Goal: Contribute content: Contribute content

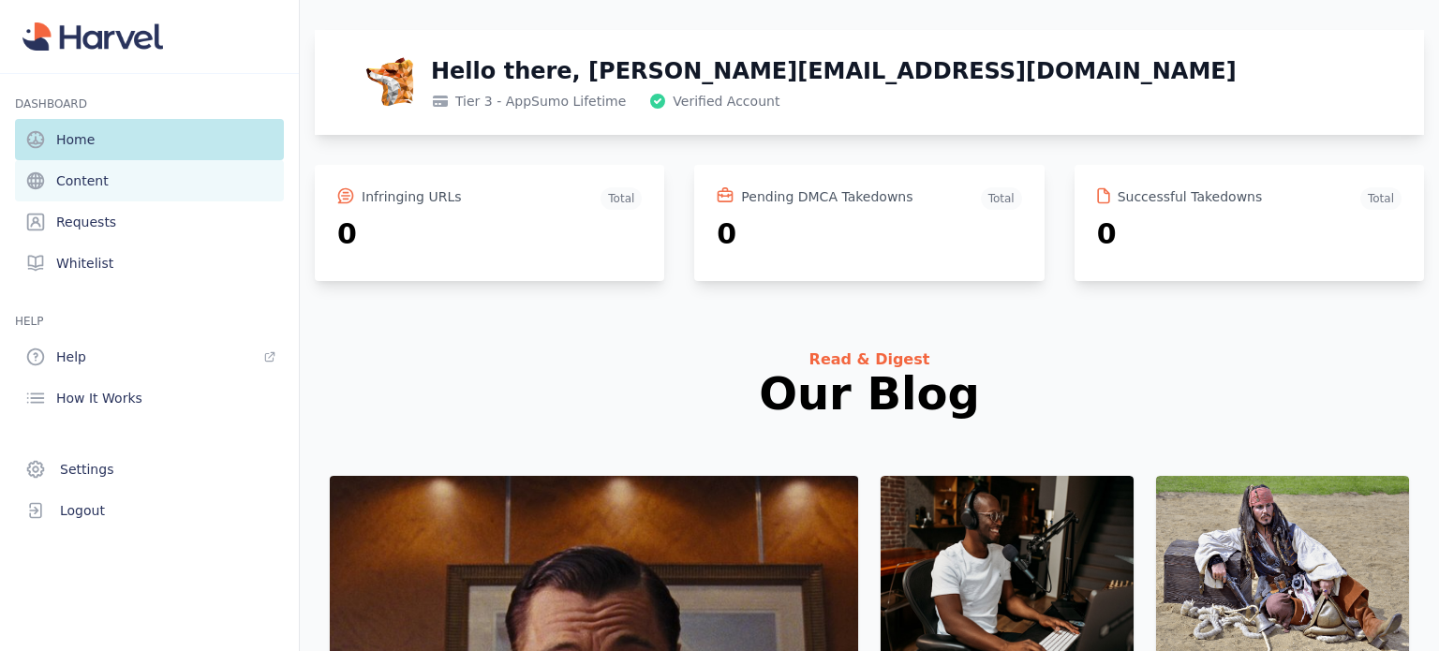
click at [86, 182] on span "Content" at bounding box center [82, 180] width 52 height 19
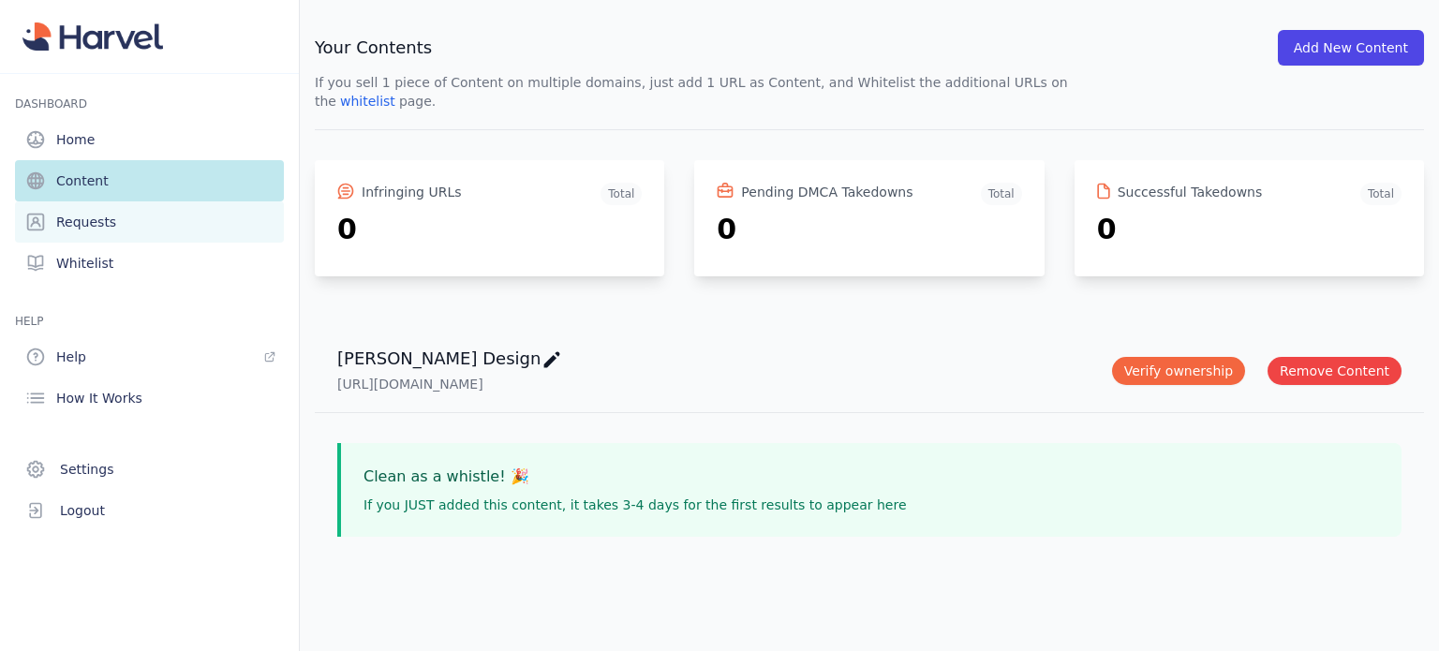
click at [79, 227] on span "Requests" at bounding box center [86, 222] width 60 height 19
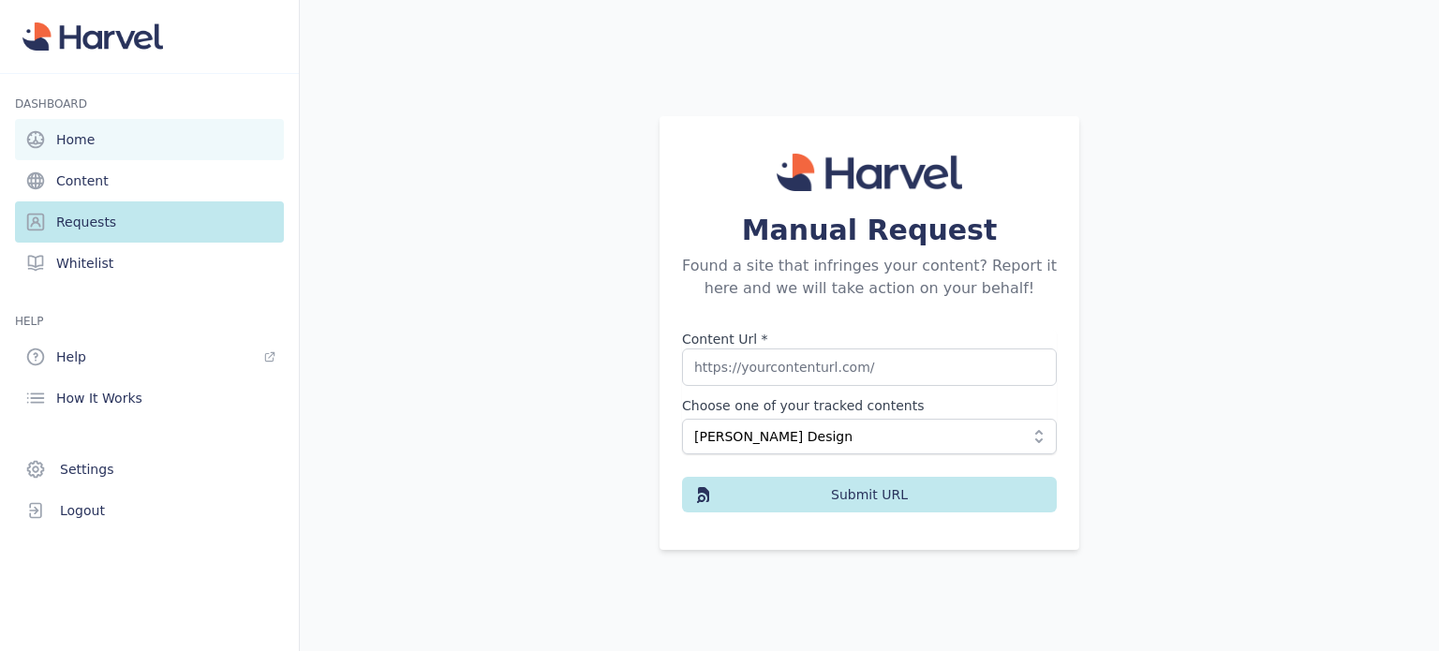
click at [72, 137] on span "Home" at bounding box center [75, 139] width 38 height 19
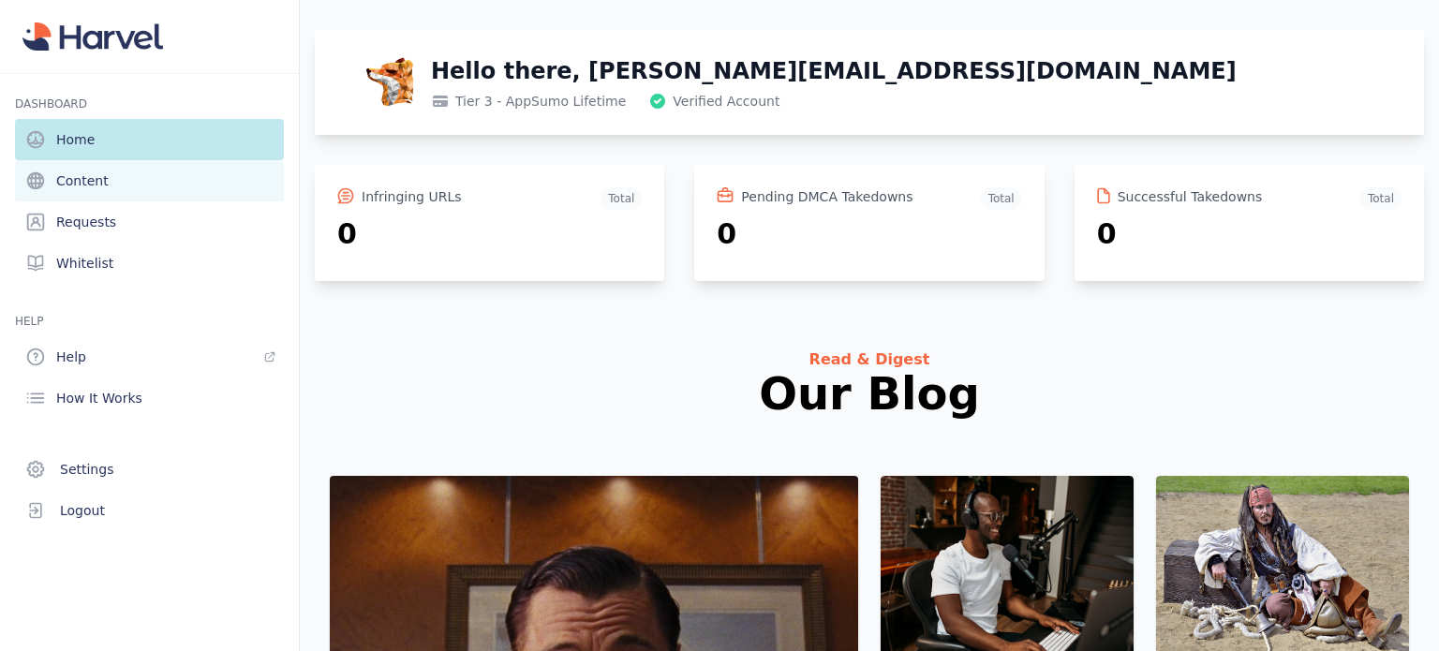
click at [65, 181] on span "Content" at bounding box center [82, 180] width 52 height 19
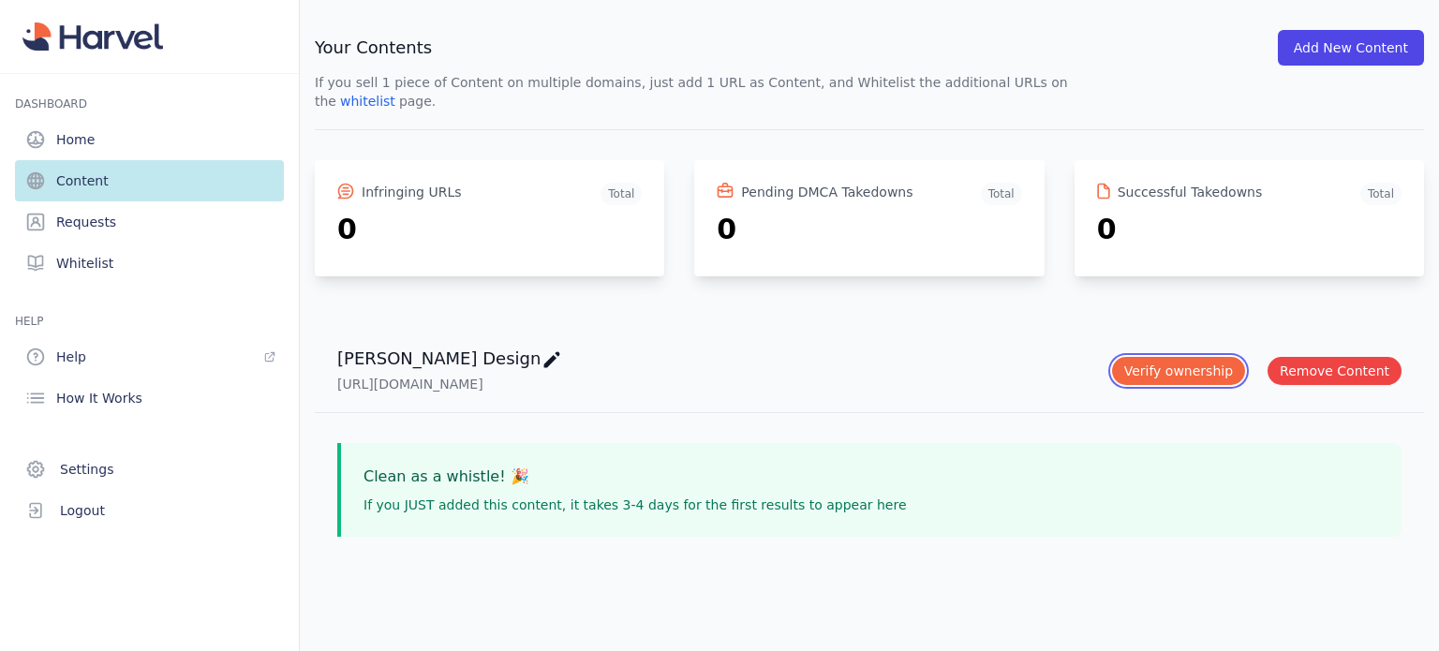
click at [1180, 357] on button "Verify ownership" at bounding box center [1178, 371] width 133 height 28
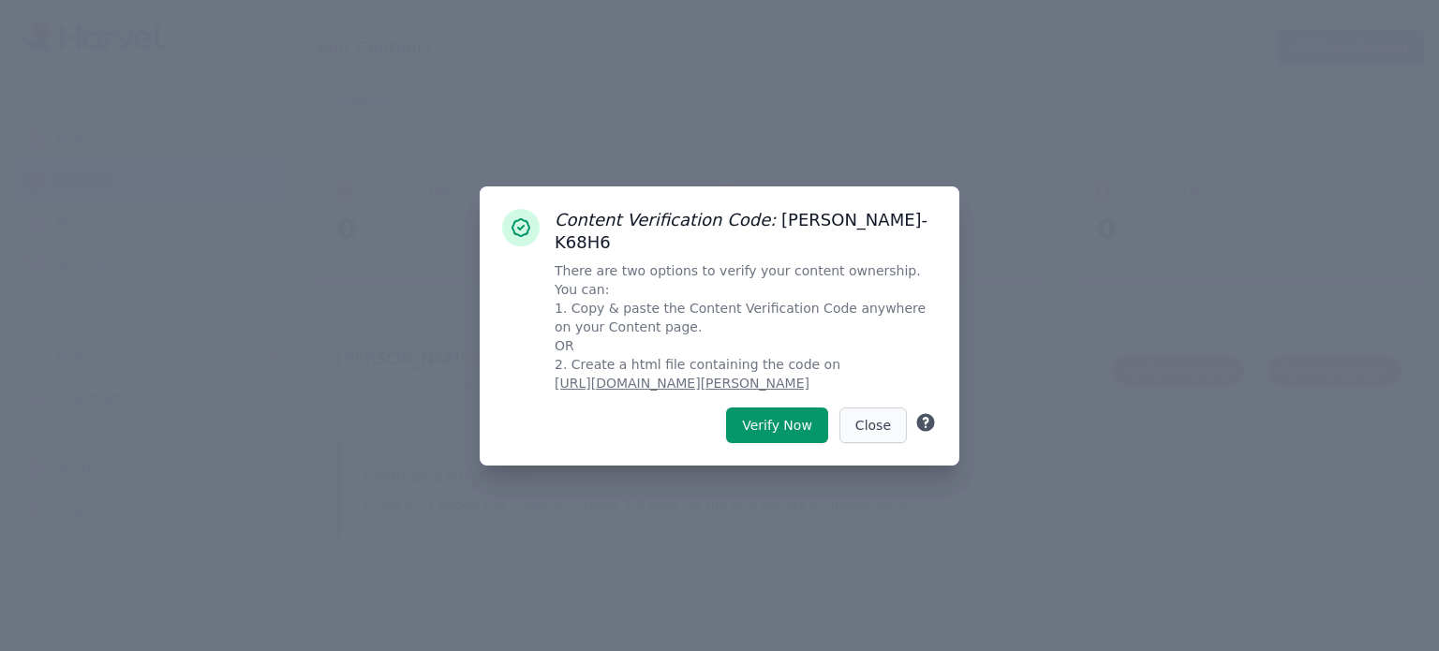
click at [874, 412] on button "Close" at bounding box center [872, 425] width 67 height 36
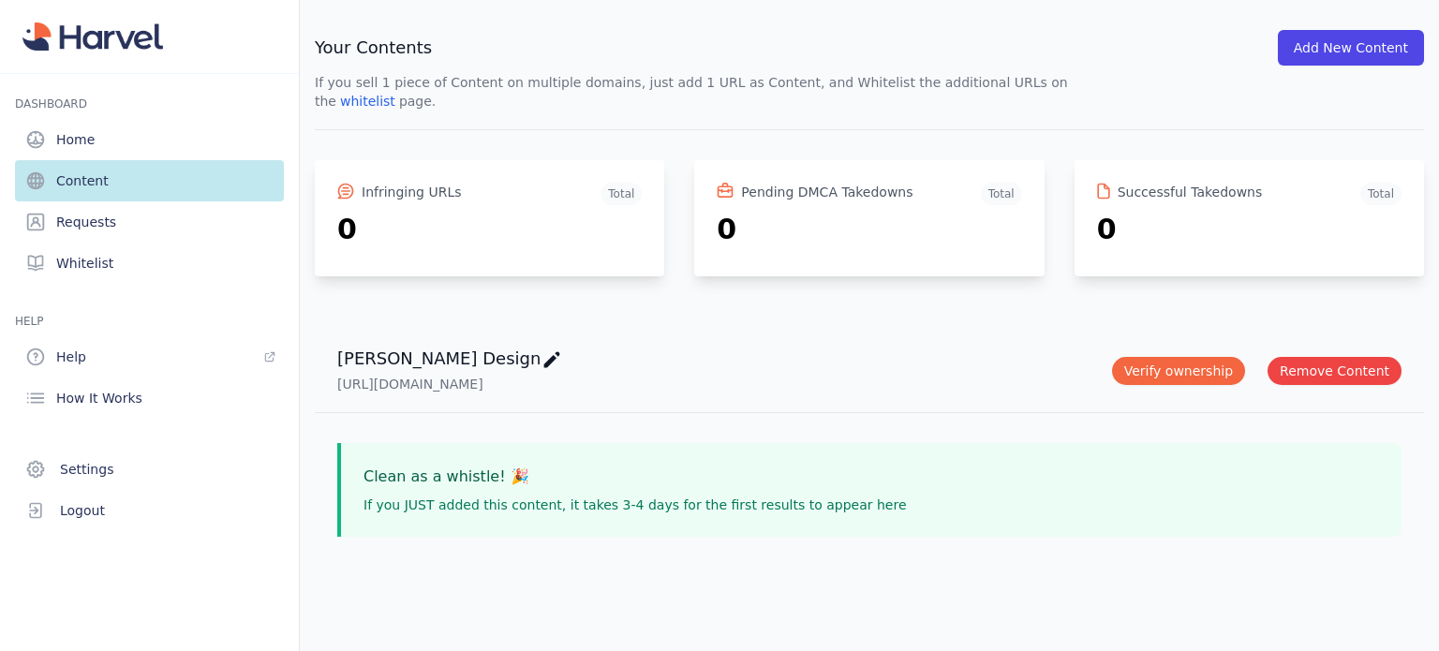
click at [540, 348] on icon at bounding box center [551, 359] width 22 height 22
type input "[PERSON_NAME] Design"
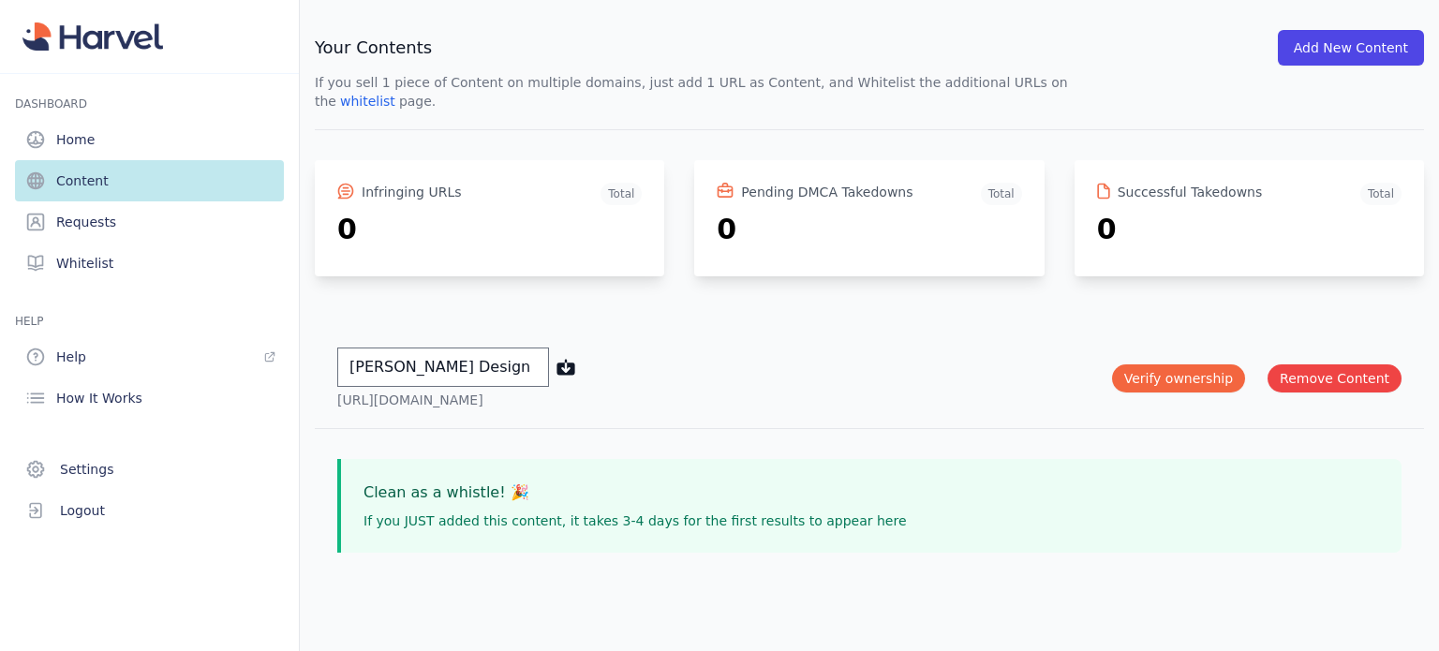
click at [862, 333] on div "[PERSON_NAME] Design [PERSON_NAME] Design [URL][DOMAIN_NAME] Verify ownership A…" at bounding box center [861, 371] width 1079 height 77
click at [107, 395] on span "How It Works" at bounding box center [99, 398] width 86 height 19
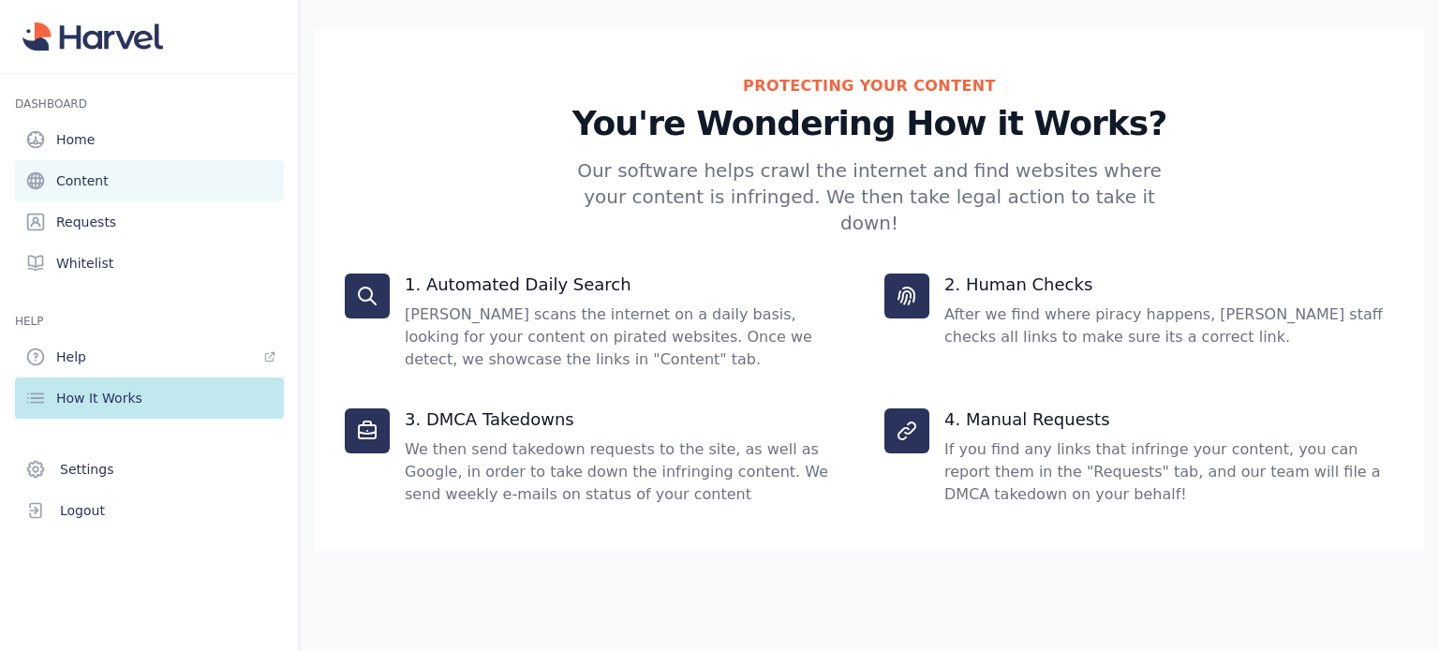
click at [75, 184] on span "Content" at bounding box center [82, 180] width 52 height 19
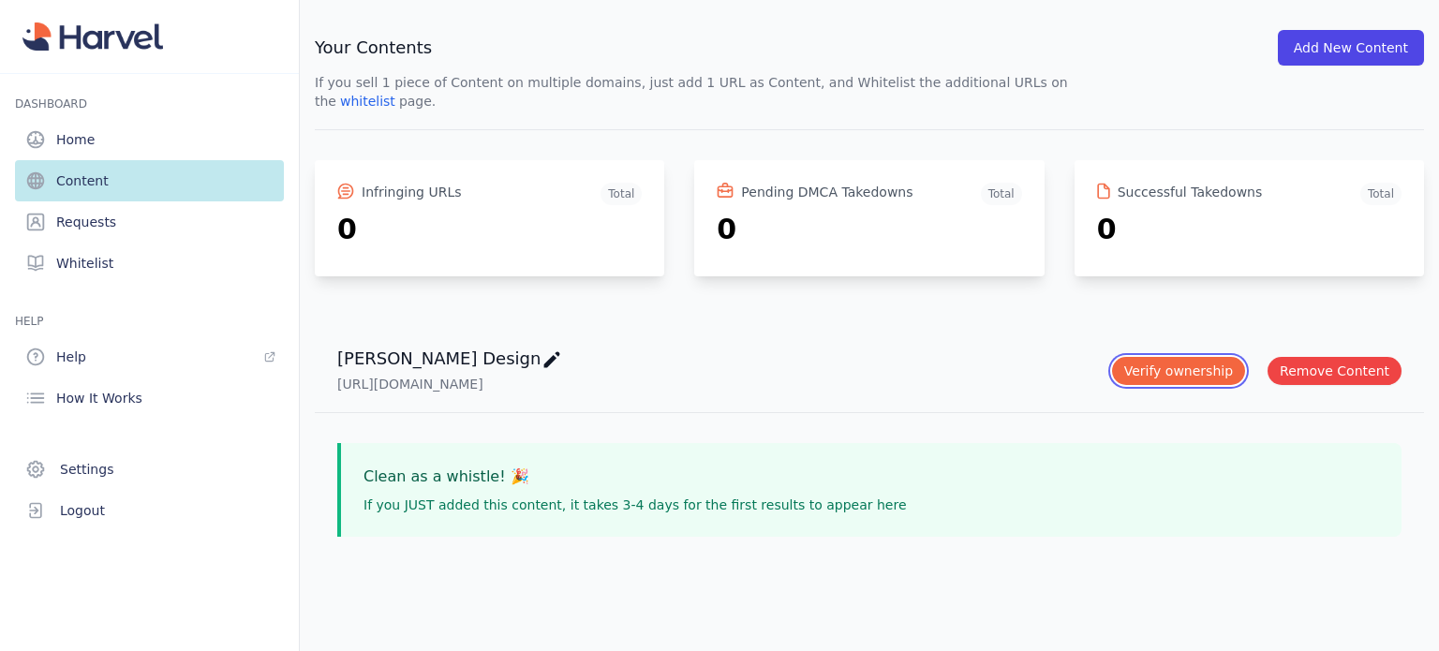
click at [1165, 357] on button "Verify ownership" at bounding box center [1178, 371] width 133 height 28
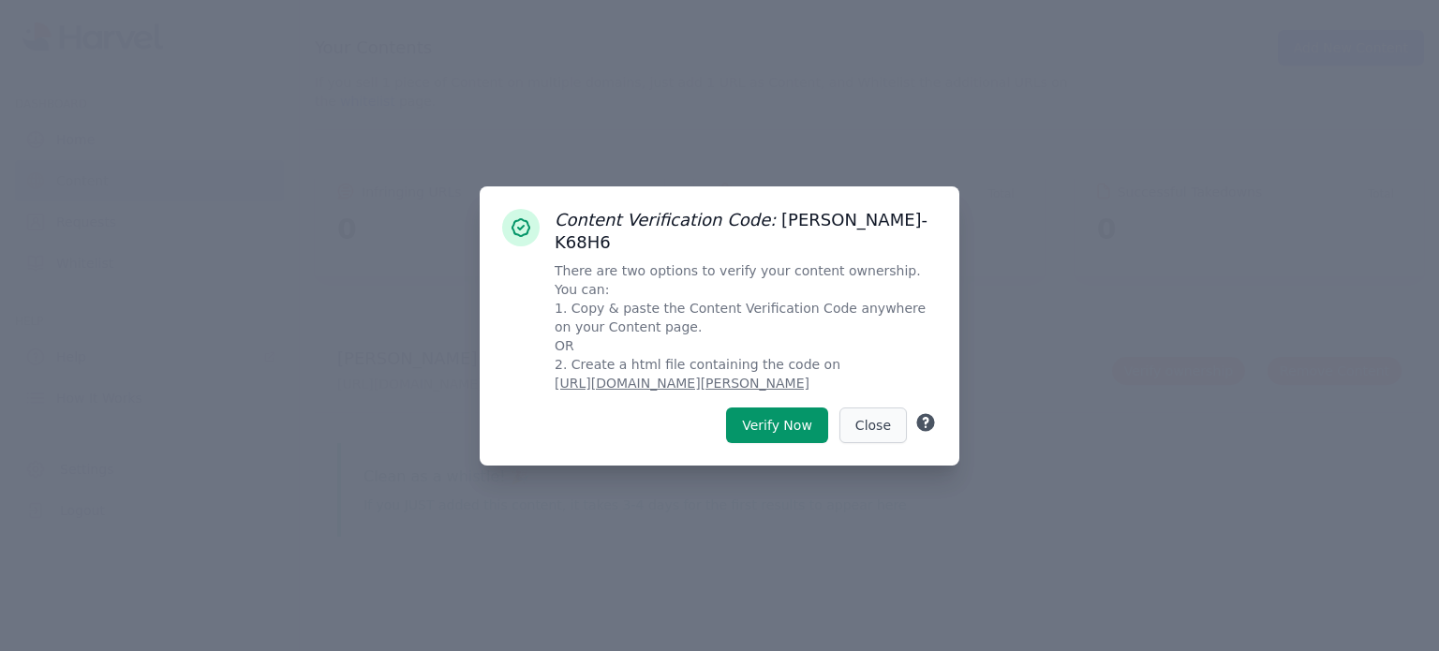
click at [884, 416] on button "Close" at bounding box center [872, 425] width 67 height 36
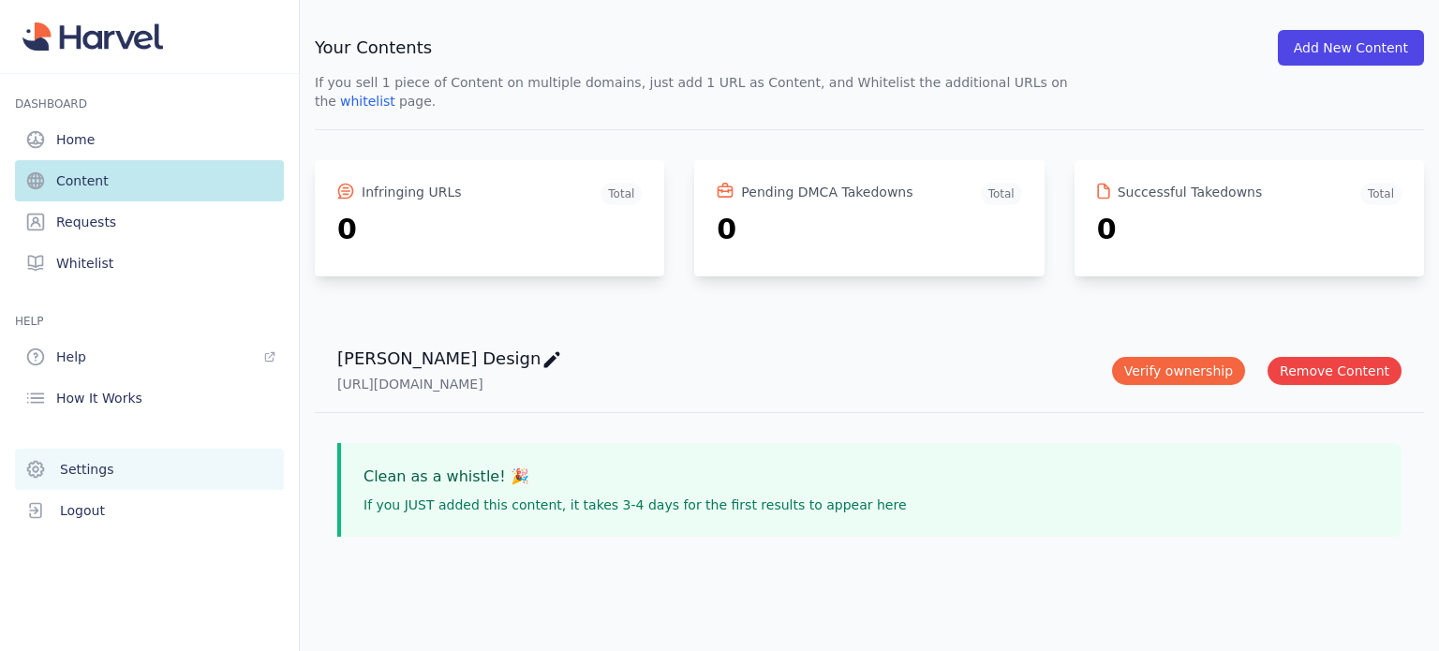
click at [71, 465] on span "Settings" at bounding box center [86, 469] width 53 height 19
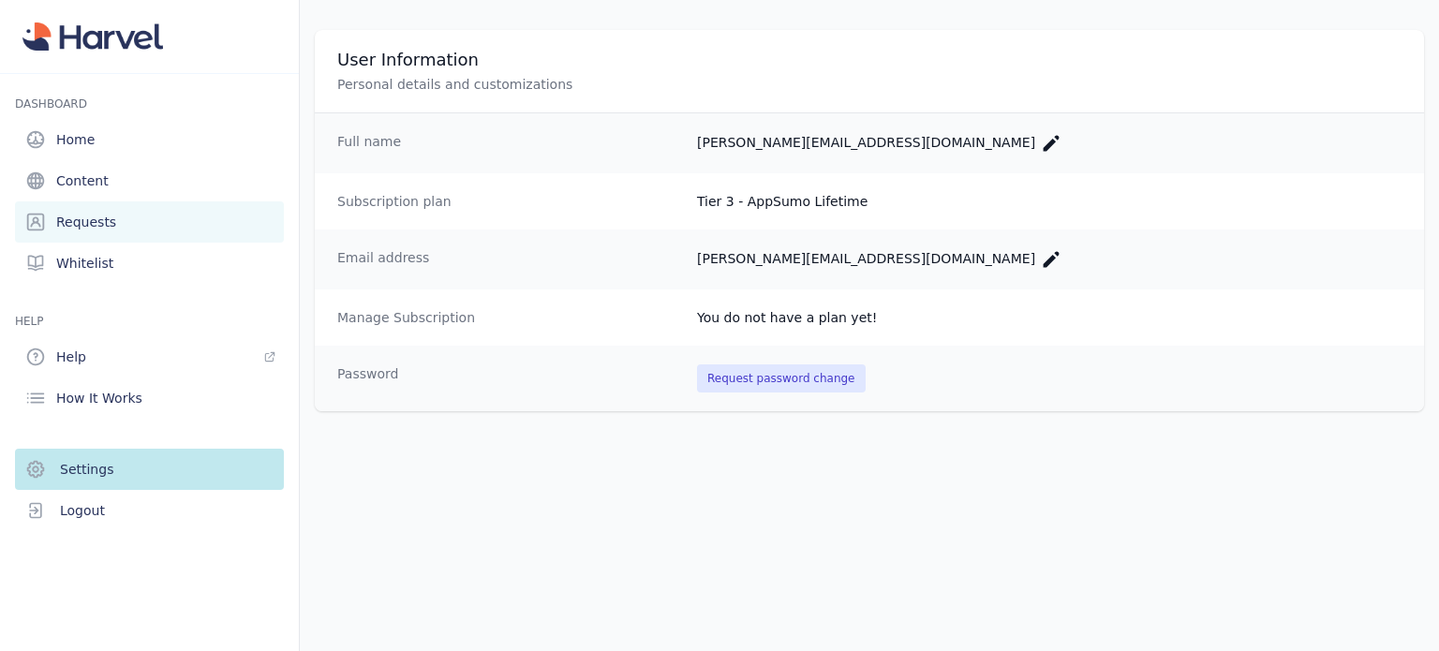
click at [90, 225] on span "Requests" at bounding box center [86, 222] width 60 height 19
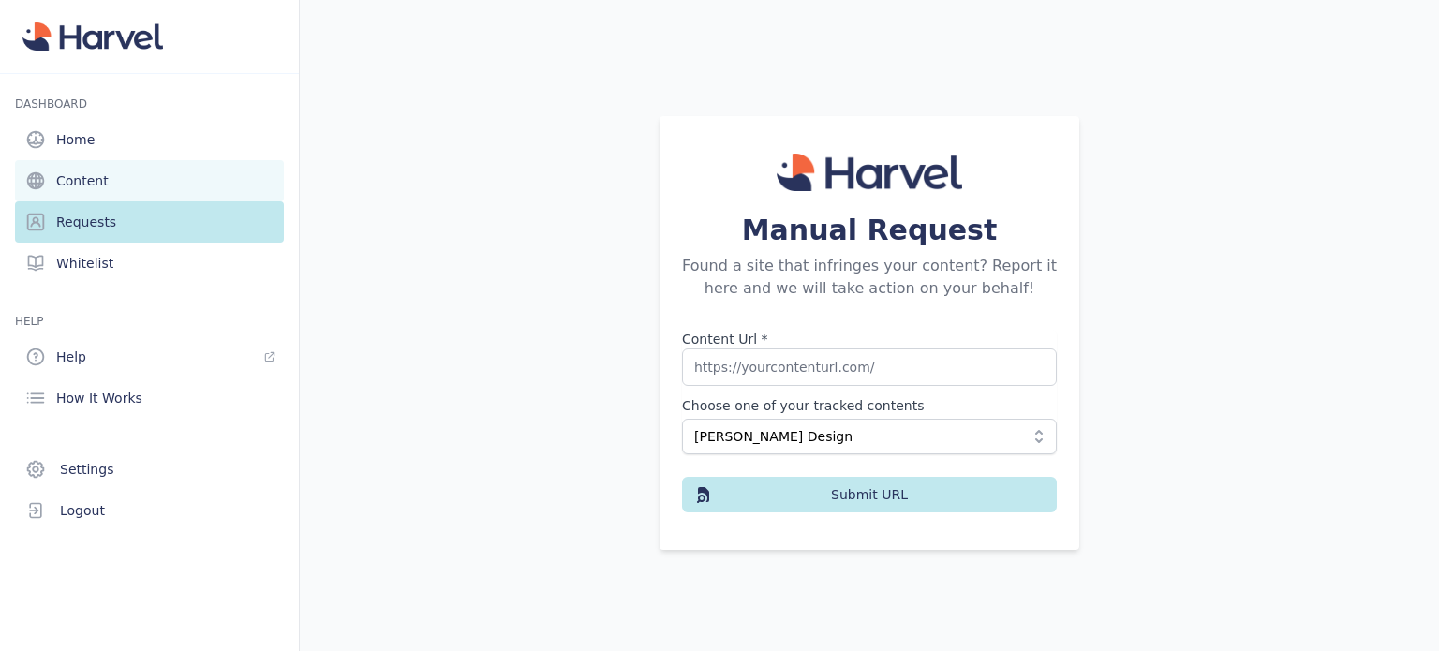
click at [86, 181] on span "Content" at bounding box center [82, 180] width 52 height 19
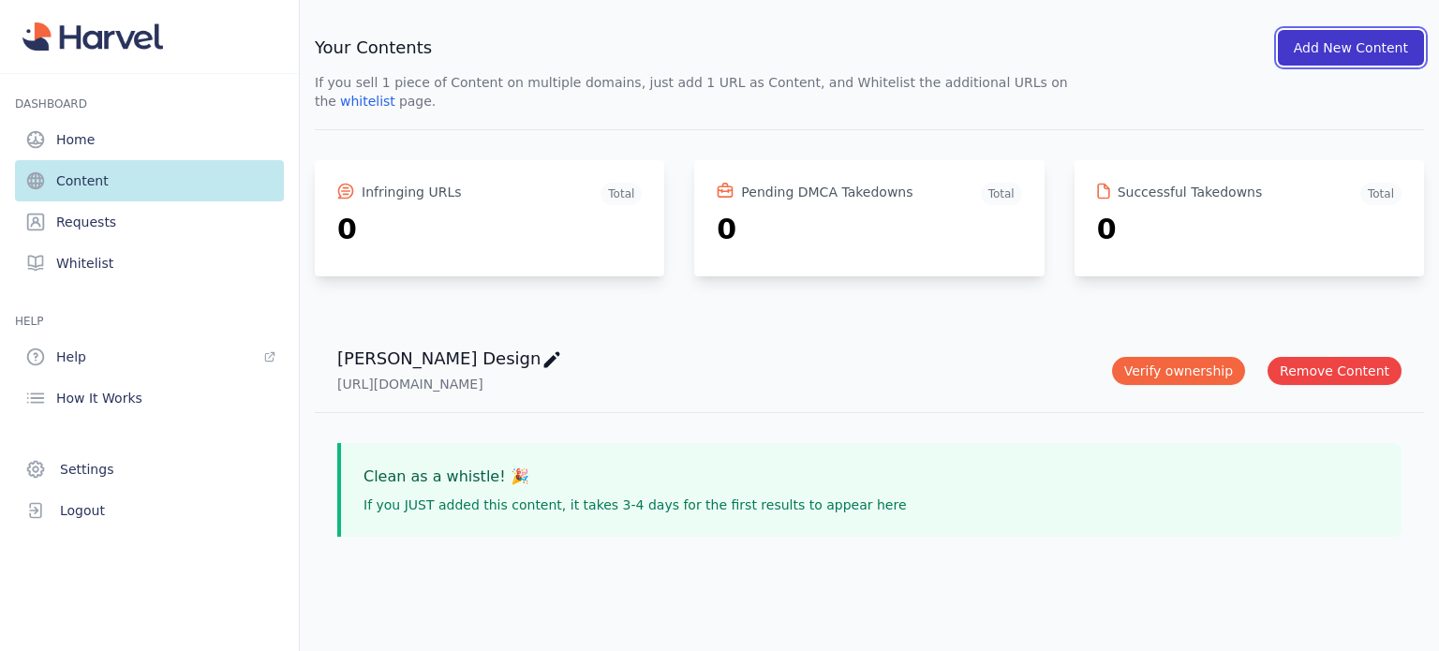
click at [1353, 49] on button "Add New Content" at bounding box center [1351, 48] width 146 height 36
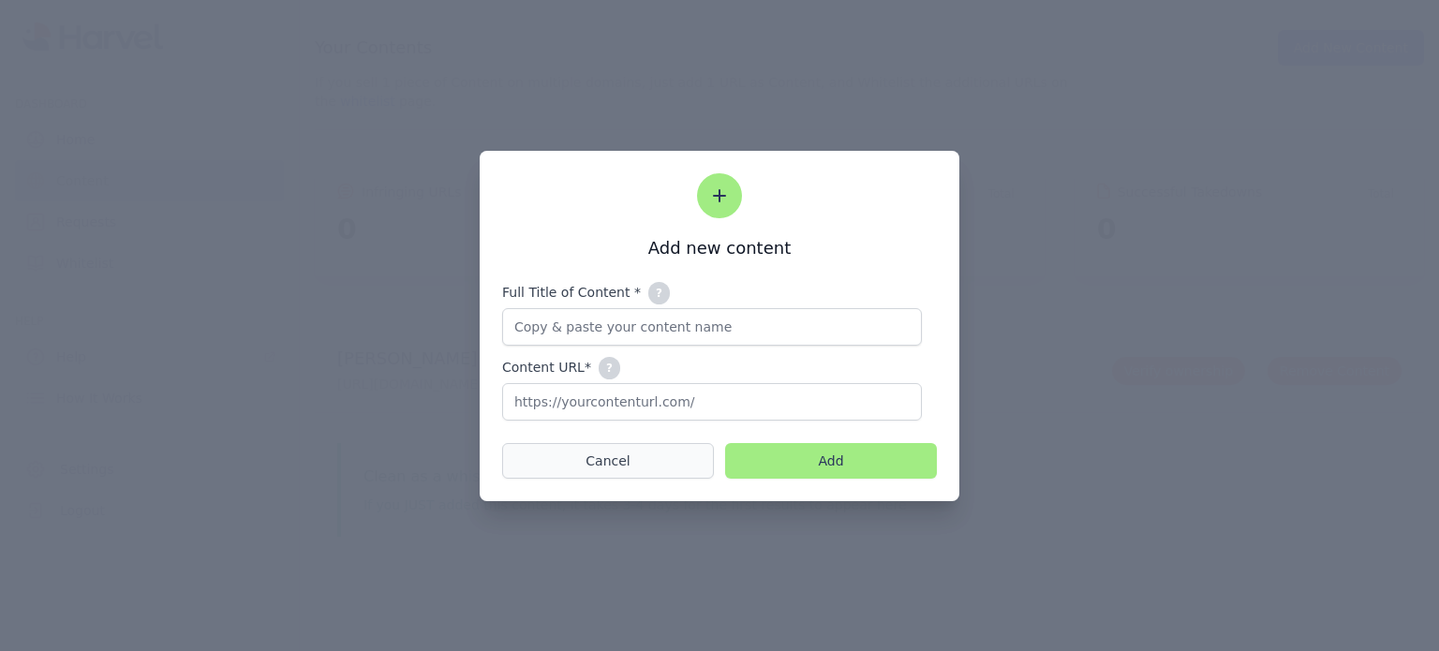
click at [588, 460] on button "Cancel" at bounding box center [608, 461] width 212 height 36
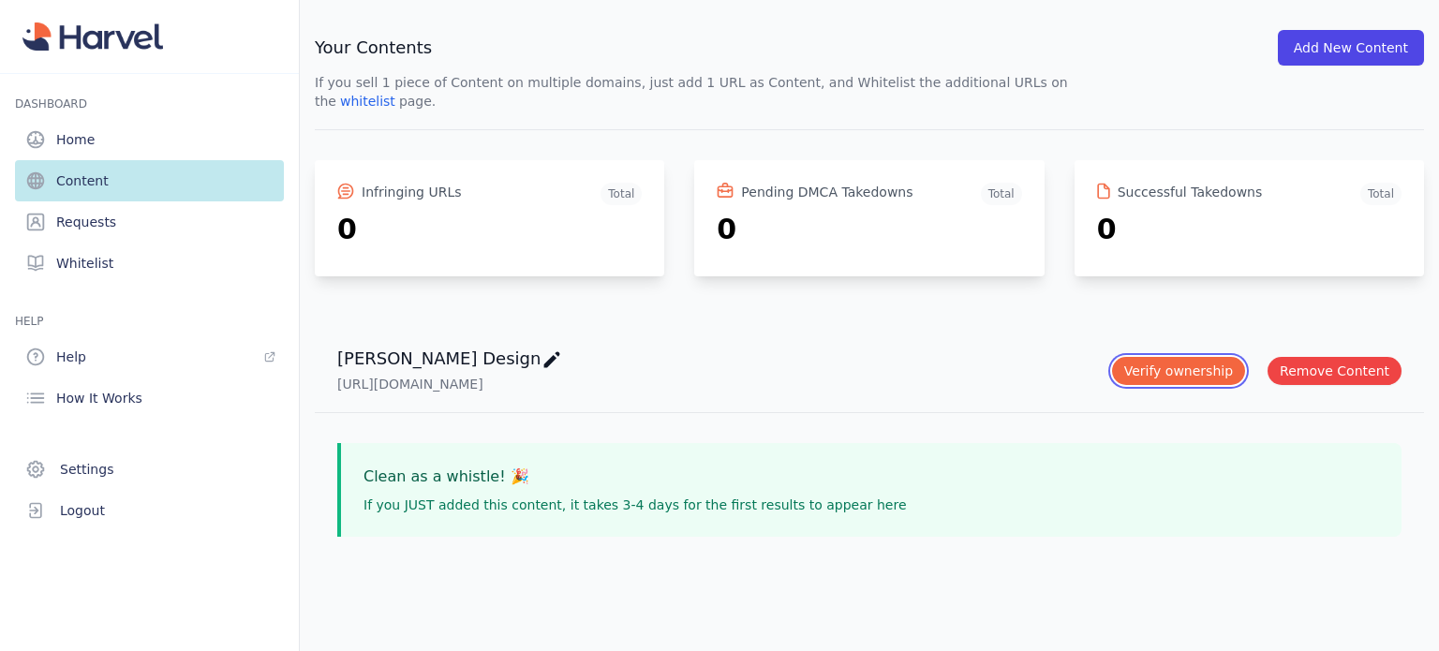
click at [1222, 357] on button "Verify ownership" at bounding box center [1178, 371] width 133 height 28
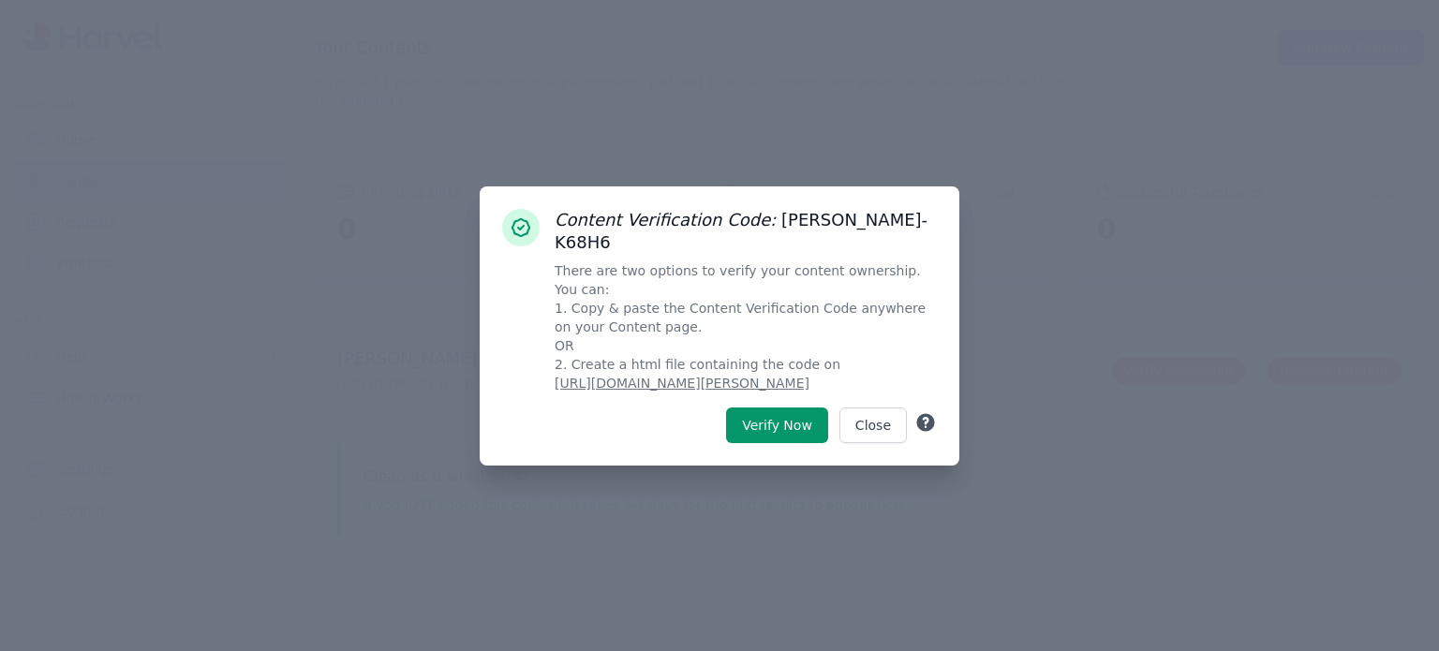
drag, startPoint x: 851, startPoint y: 373, endPoint x: 577, endPoint y: 377, distance: 273.6
click at [577, 377] on p "There are two options to verify your content ownership. You can: 1. Copy & past…" at bounding box center [746, 326] width 382 height 131
click at [577, 377] on u "[URL][DOMAIN_NAME][PERSON_NAME]" at bounding box center [682, 383] width 255 height 15
click at [674, 376] on u "[URL][DOMAIN_NAME][PERSON_NAME]" at bounding box center [682, 383] width 255 height 15
click at [708, 376] on u "[URL][DOMAIN_NAME][PERSON_NAME]" at bounding box center [682, 383] width 255 height 15
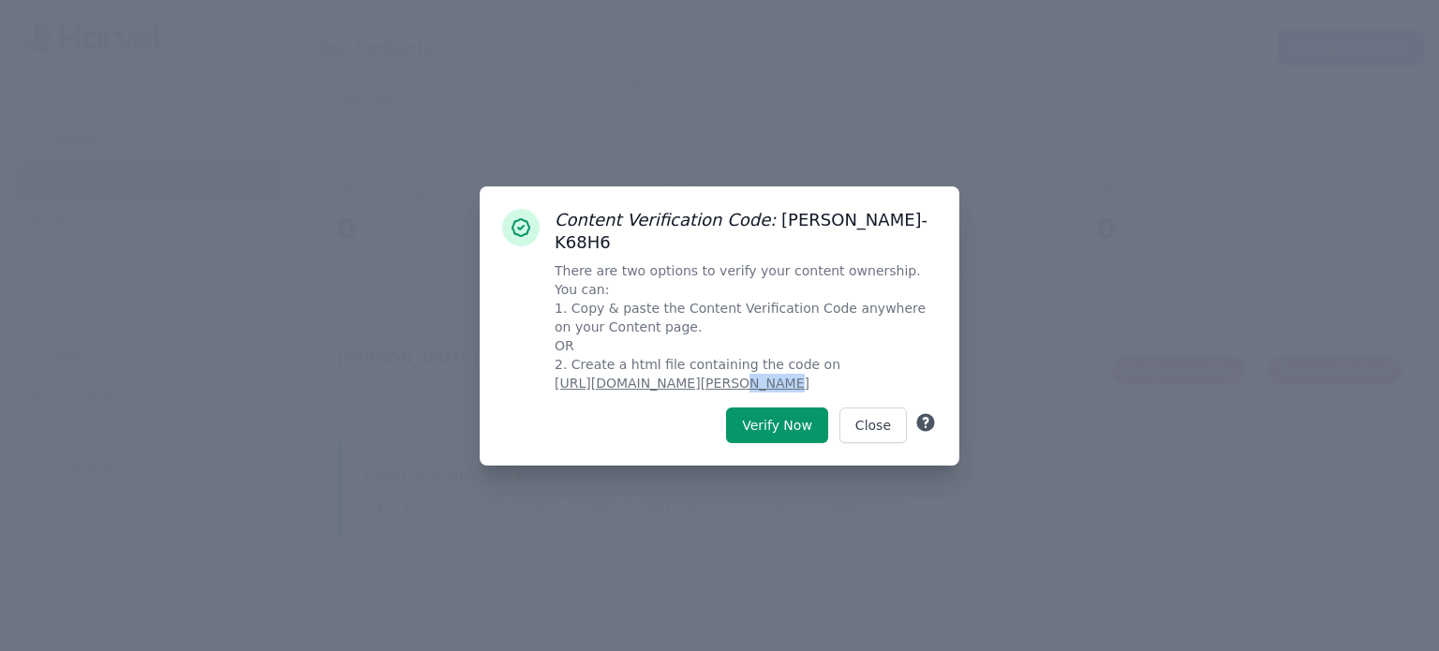
click at [708, 376] on u "[URL][DOMAIN_NAME][PERSON_NAME]" at bounding box center [682, 383] width 255 height 15
copy div "[URL][DOMAIN_NAME][PERSON_NAME]"
click at [768, 413] on button "Verify Now" at bounding box center [777, 425] width 102 height 36
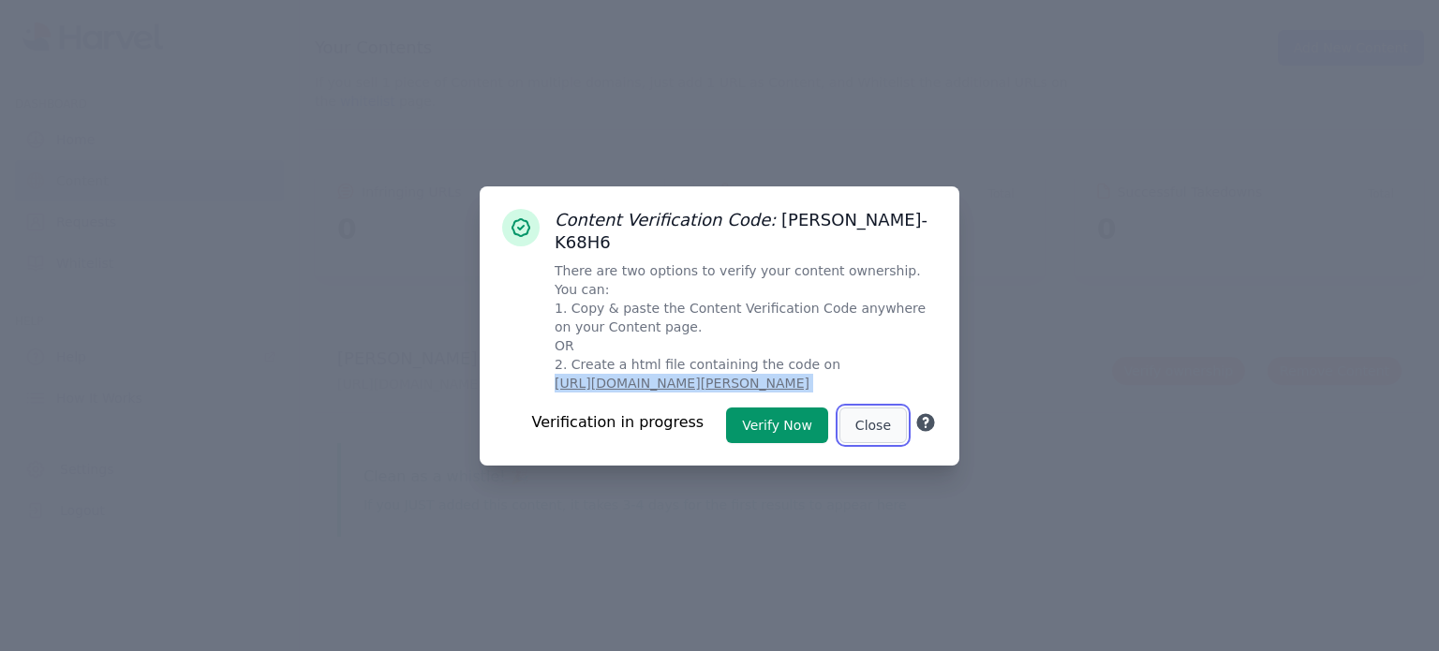
click at [886, 412] on button "Close" at bounding box center [872, 425] width 67 height 36
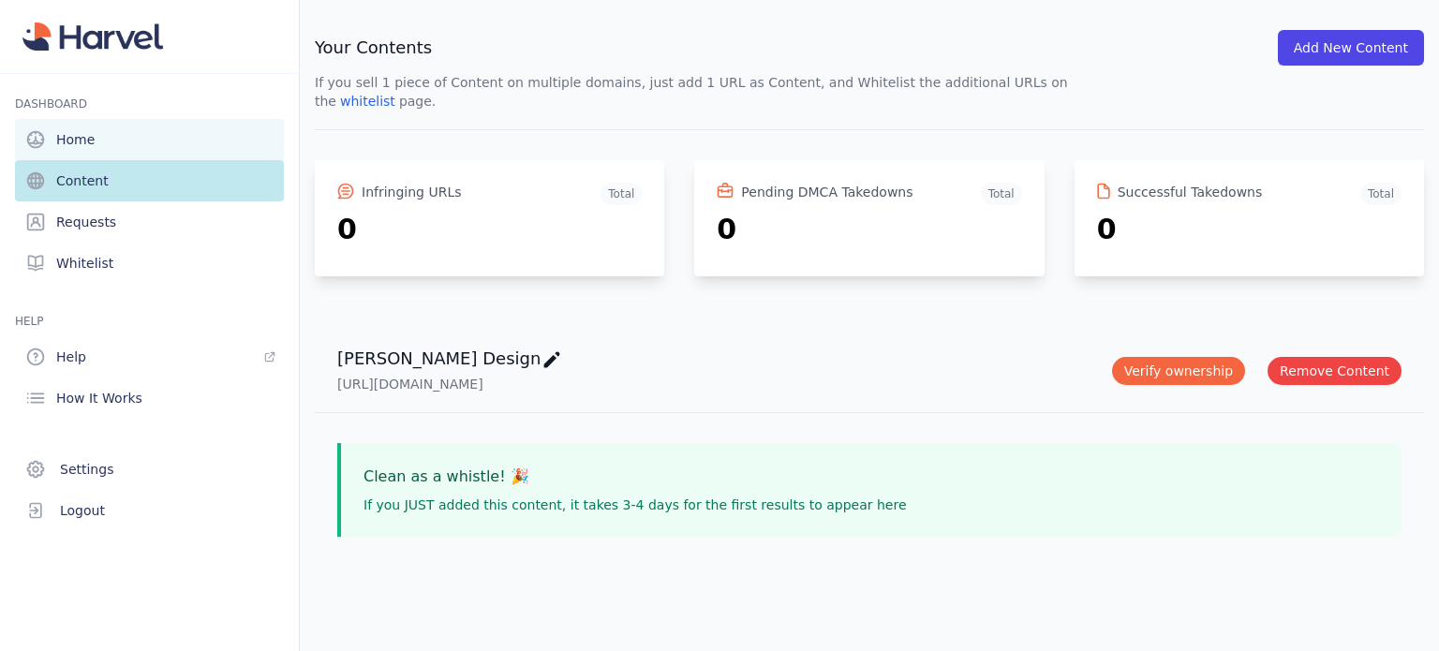
click at [90, 141] on span "Home" at bounding box center [75, 139] width 38 height 19
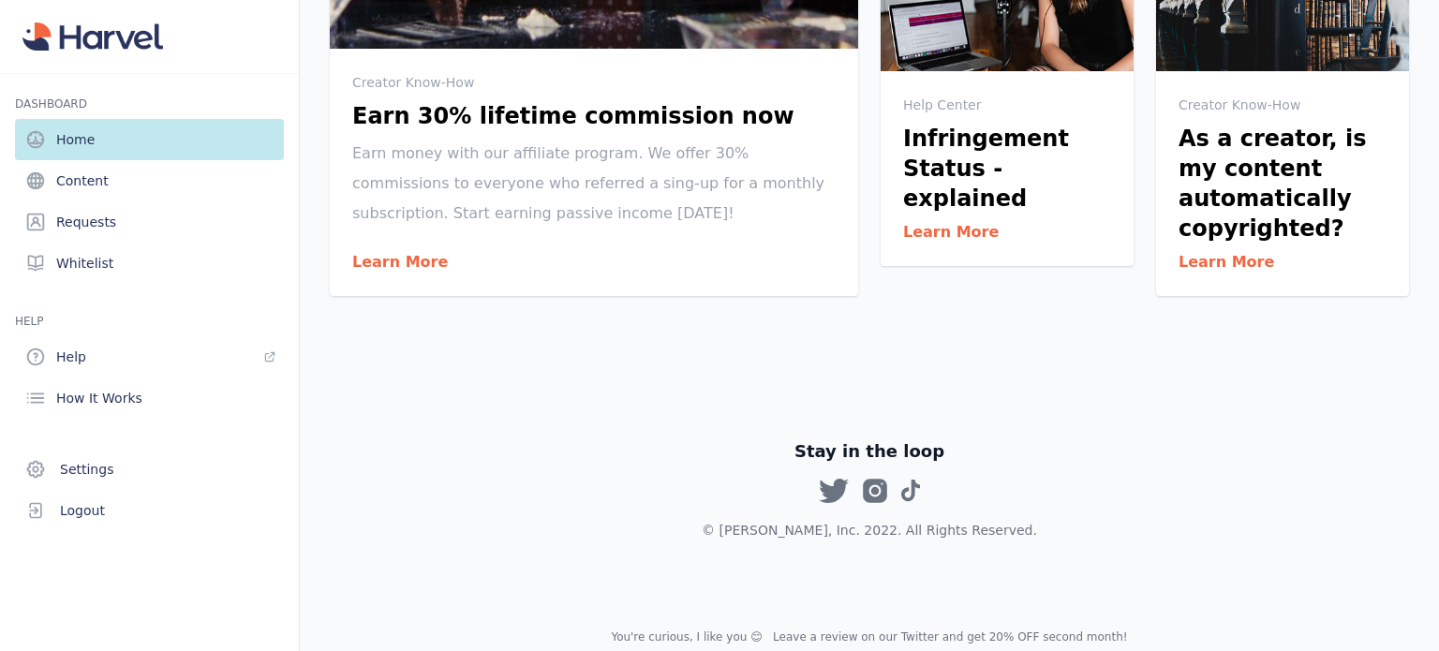
scroll to position [1012, 0]
click at [71, 358] on span "Help" at bounding box center [71, 357] width 30 height 19
